Goal: Information Seeking & Learning: Learn about a topic

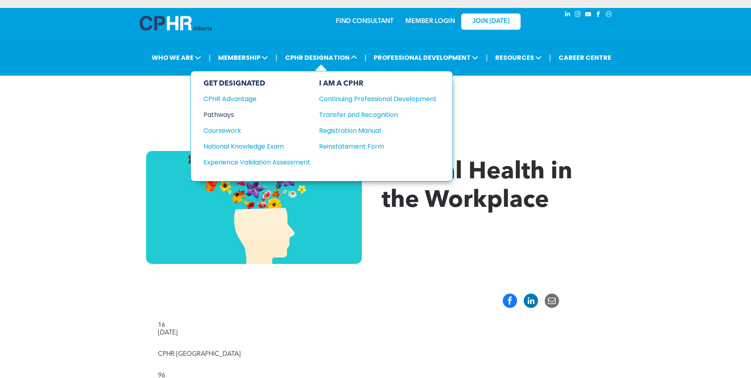
click at [212, 112] on div "Pathways" at bounding box center [251, 115] width 96 height 10
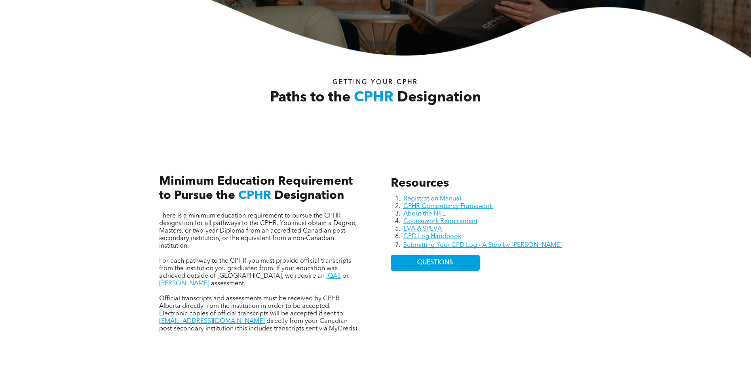
scroll to position [237, 0]
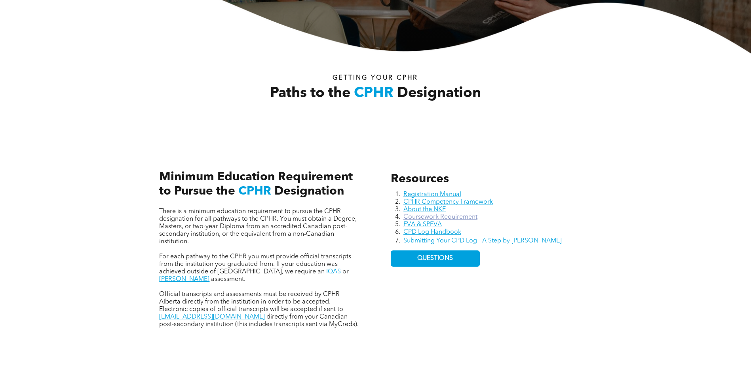
click at [454, 217] on link "Coursework Requirement" at bounding box center [440, 217] width 74 height 6
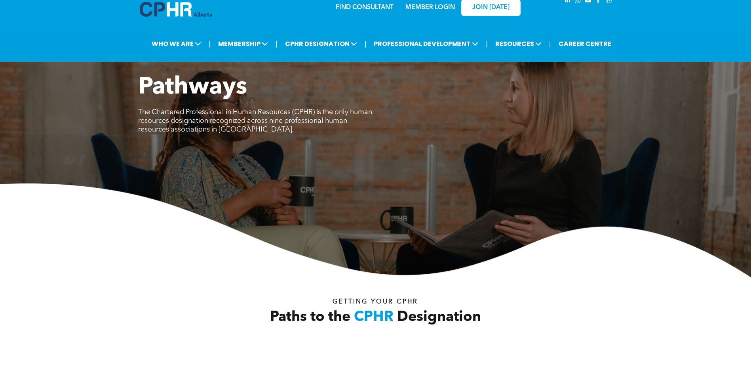
scroll to position [0, 0]
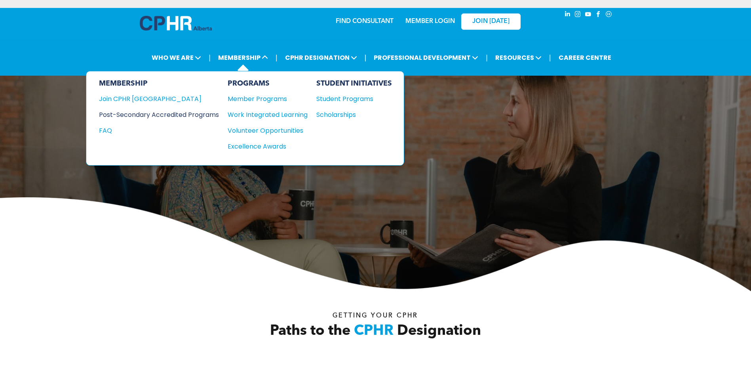
click at [205, 113] on div "Post-Secondary Accredited Programs" at bounding box center [153, 115] width 108 height 10
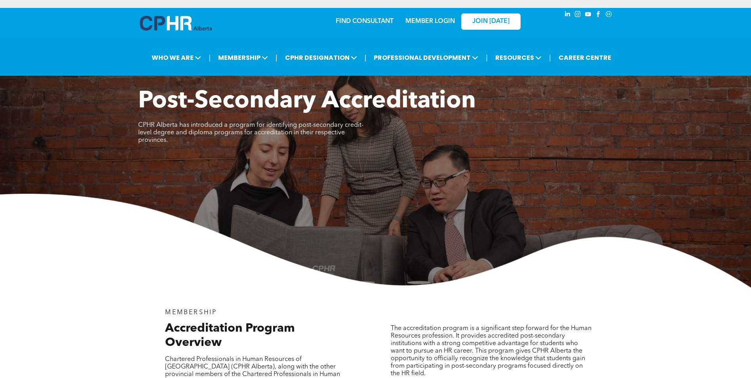
scroll to position [158, 0]
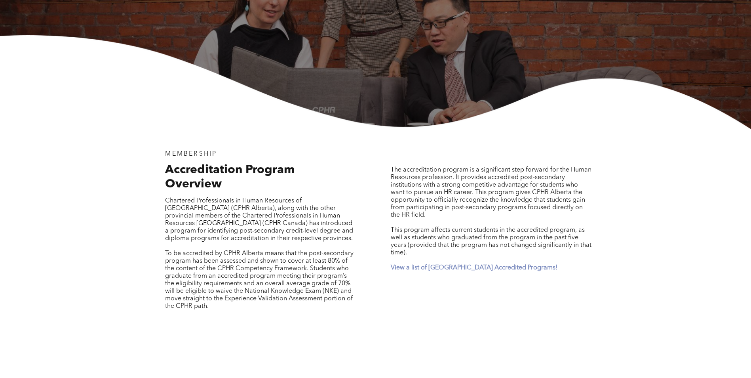
click at [428, 264] on strong "View a list of [GEOGRAPHIC_DATA] Accredited Programs!" at bounding box center [474, 267] width 167 height 6
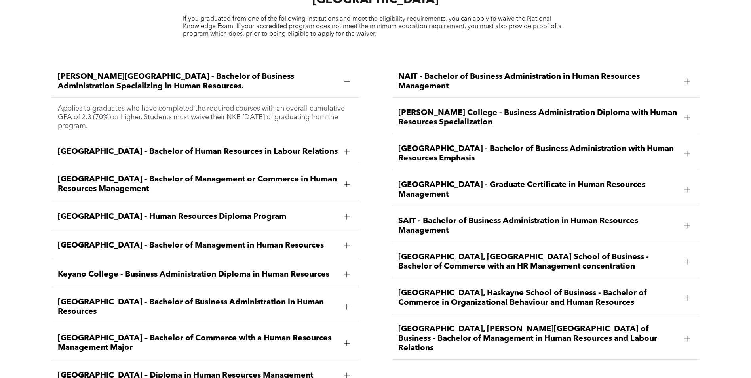
scroll to position [1205, 0]
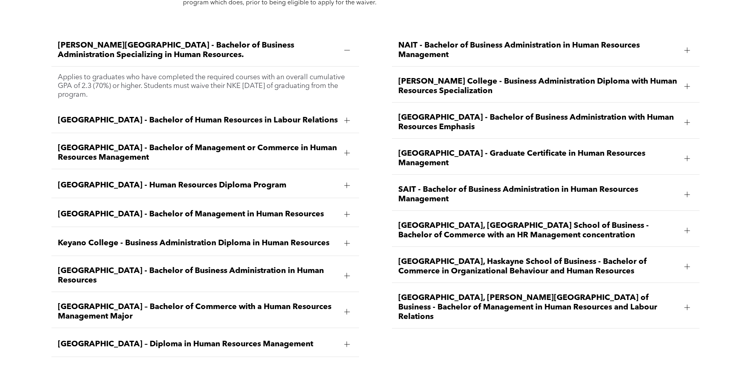
click at [344, 341] on div at bounding box center [347, 344] width 6 height 6
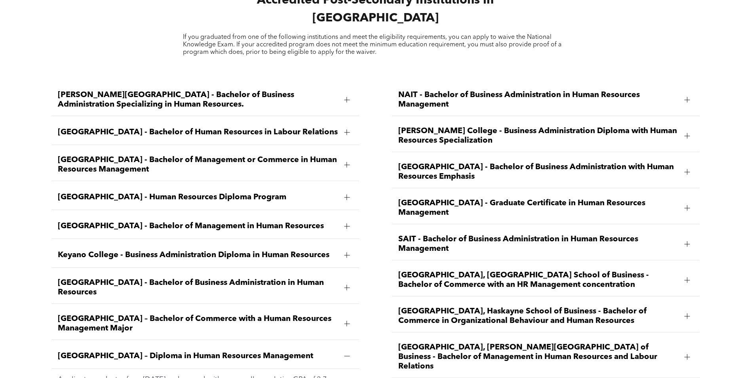
scroll to position [1165, 0]
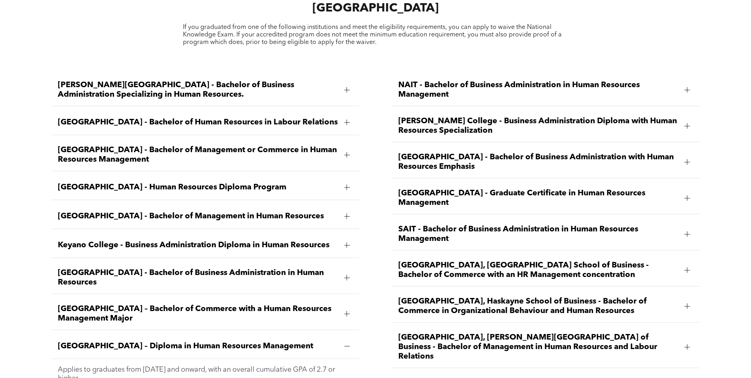
click at [342, 181] on div at bounding box center [347, 187] width 12 height 12
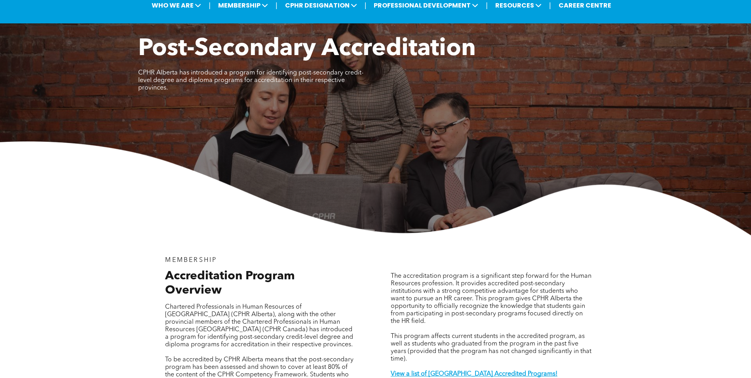
scroll to position [0, 0]
